Goal: Information Seeking & Learning: Learn about a topic

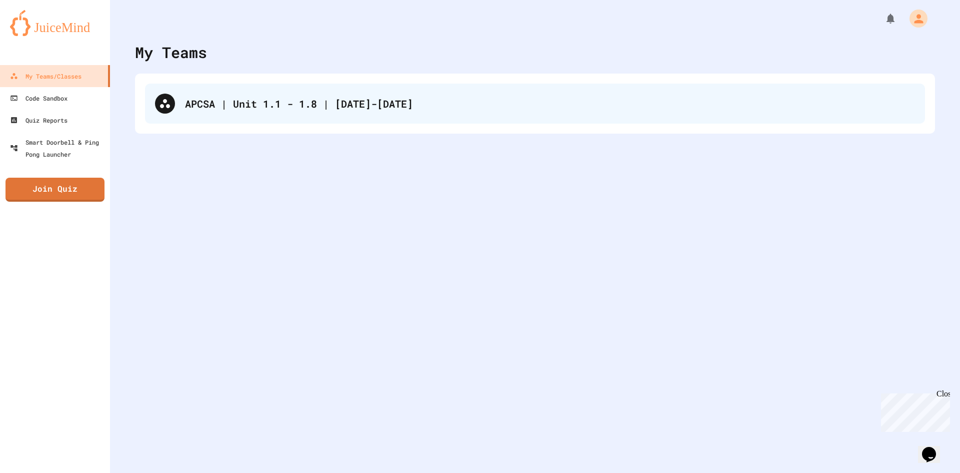
click at [242, 85] on div "APCSA | Unit 1.1 - 1.8 | [DATE]-[DATE]" at bounding box center [535, 104] width 780 height 40
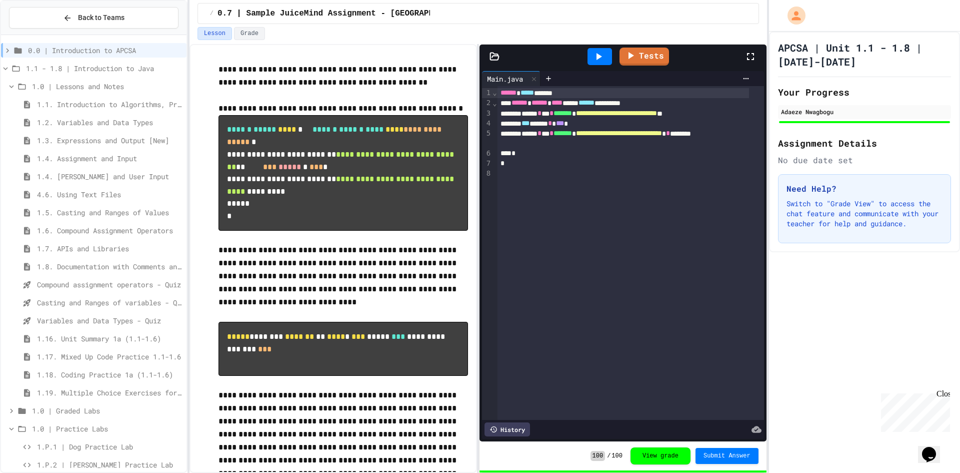
click at [88, 407] on span "1.0 | Graded Labs" at bounding box center [107, 410] width 151 height 11
click at [87, 410] on span "1.0 | Graded Labs" at bounding box center [107, 410] width 151 height 11
click at [85, 451] on span "1.P.1 | Dog Practice Lab" at bounding box center [110, 446] width 146 height 11
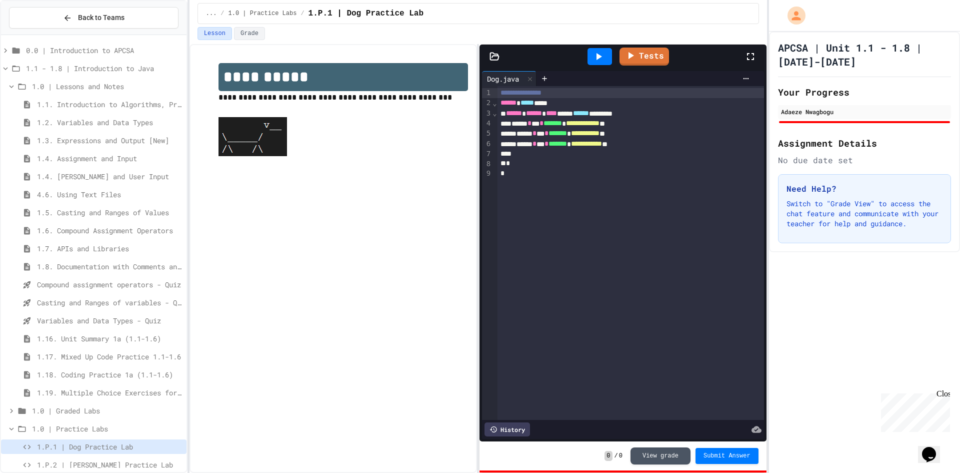
drag, startPoint x: 599, startPoint y: 50, endPoint x: 601, endPoint y: 58, distance: 7.7
click at [601, 56] on div at bounding box center [600, 56] width 25 height 17
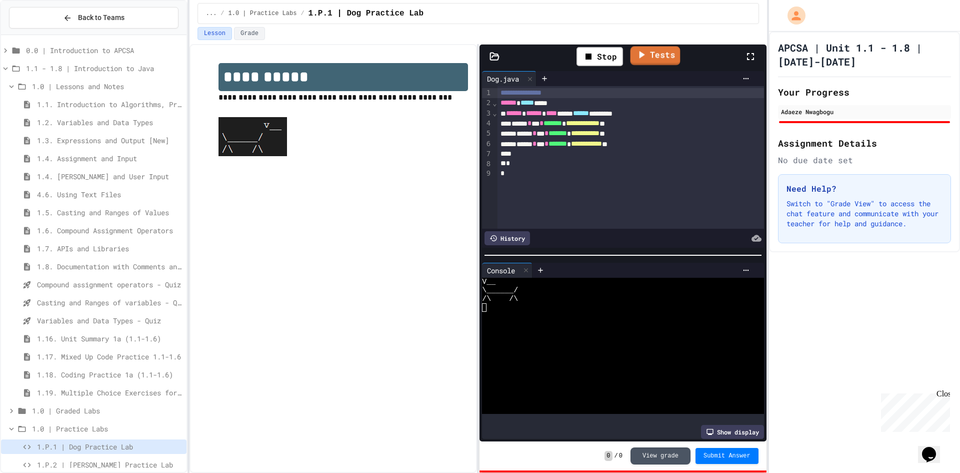
click at [659, 62] on link "Tests" at bounding box center [655, 55] width 50 height 19
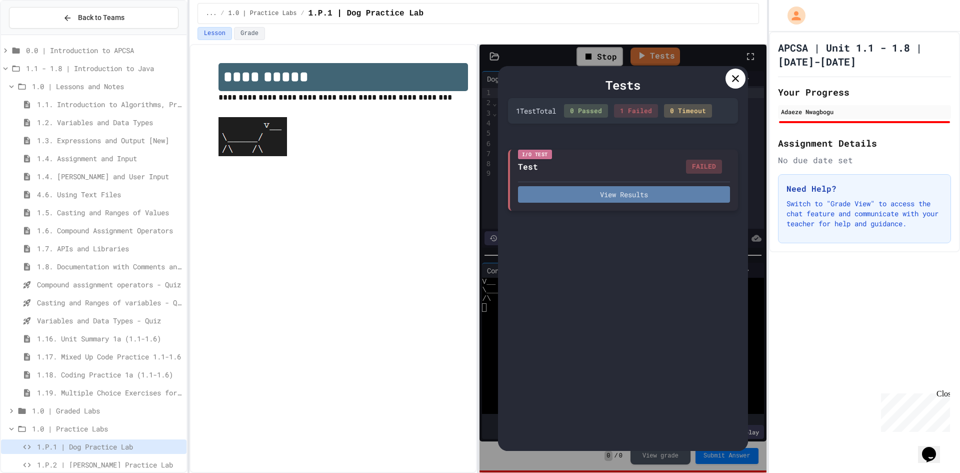
click at [625, 198] on button "View Results" at bounding box center [624, 194] width 212 height 17
click at [618, 201] on button "View Results" at bounding box center [624, 194] width 212 height 17
drag, startPoint x: 333, startPoint y: 277, endPoint x: 351, endPoint y: 275, distance: 18.1
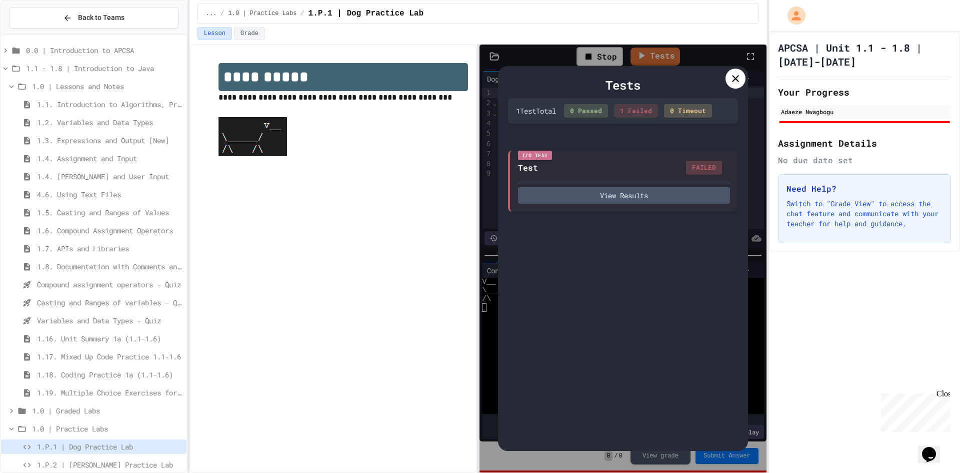
drag, startPoint x: 512, startPoint y: 287, endPoint x: 523, endPoint y: 287, distance: 11.5
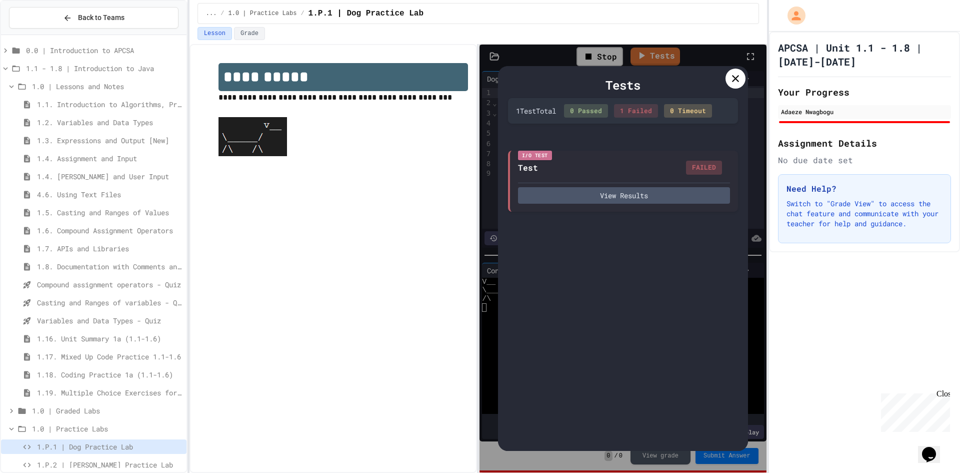
click at [745, 79] on div at bounding box center [736, 79] width 20 height 20
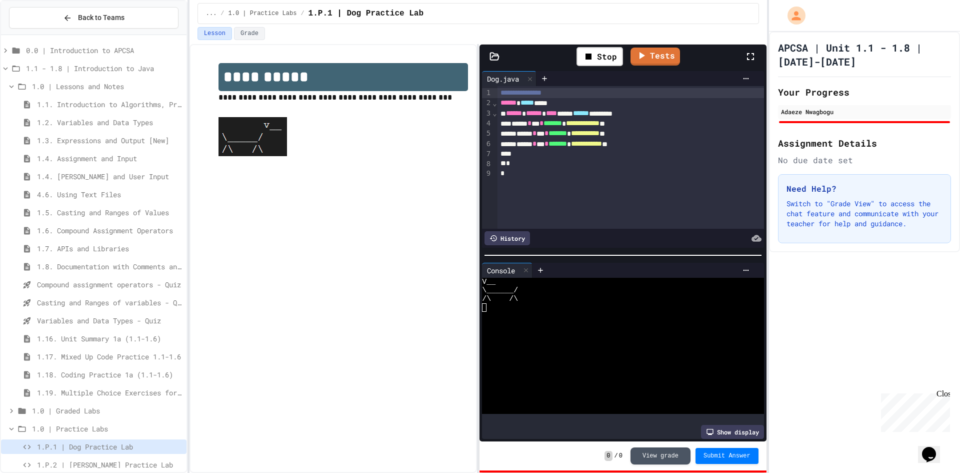
click at [600, 123] on span "**********" at bounding box center [583, 123] width 34 height 7
click at [600, 137] on span "**********" at bounding box center [585, 133] width 29 height 7
click at [567, 143] on span "*******" at bounding box center [558, 143] width 19 height 7
click at [659, 56] on link "Tests" at bounding box center [656, 56] width 50 height 18
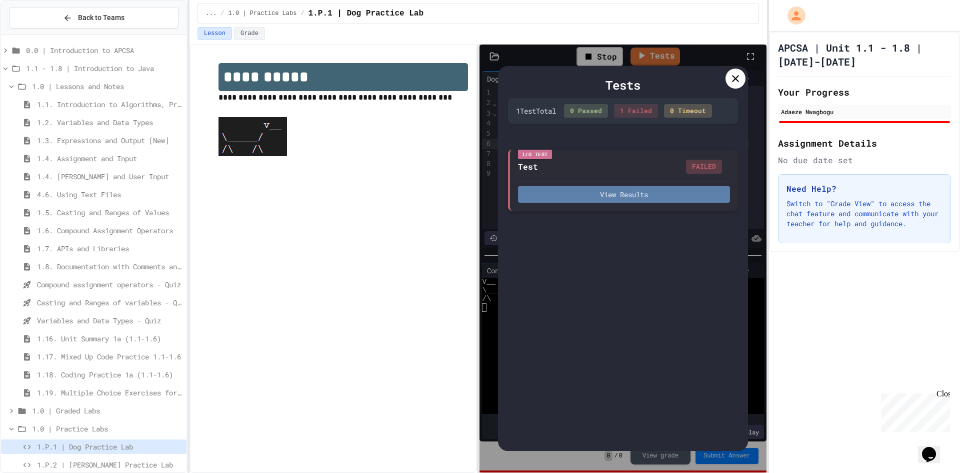
click at [628, 198] on button "View Results" at bounding box center [624, 194] width 212 height 17
drag, startPoint x: 491, startPoint y: 275, endPoint x: 518, endPoint y: 277, distance: 27.1
drag, startPoint x: 521, startPoint y: 275, endPoint x: 548, endPoint y: 277, distance: 27.1
